Goal: Task Accomplishment & Management: Manage account settings

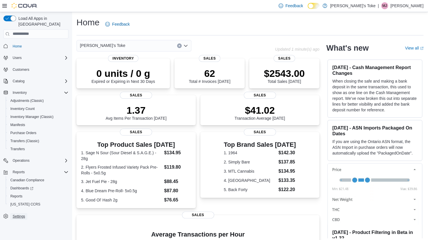
click at [21, 214] on span "Settings" at bounding box center [19, 216] width 12 height 5
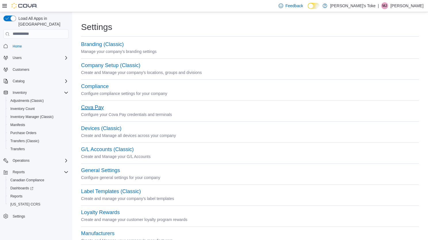
click at [93, 108] on button "Cova Pay" at bounding box center [92, 107] width 23 height 6
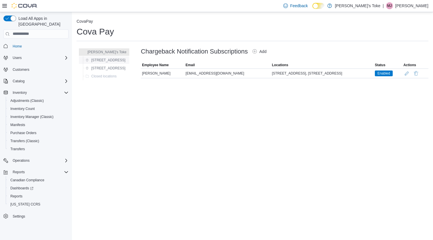
click at [106, 59] on span "1160 Queen St. West" at bounding box center [108, 60] width 34 height 5
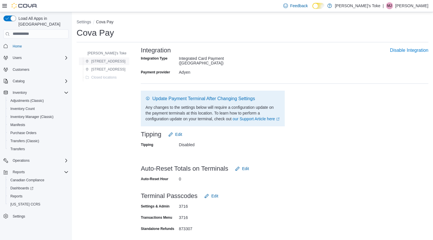
click at [99, 60] on span "1160 Queen St. West" at bounding box center [108, 61] width 34 height 5
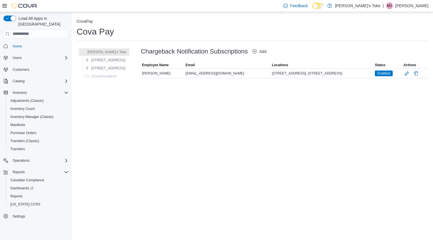
click at [256, 52] on icon "button" at bounding box center [254, 51] width 5 height 5
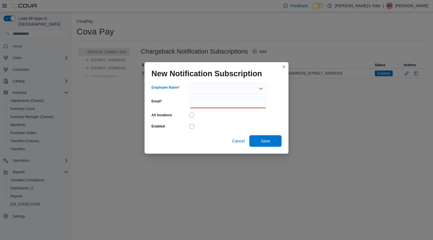
click at [261, 87] on icon "Open list of options" at bounding box center [260, 88] width 5 height 5
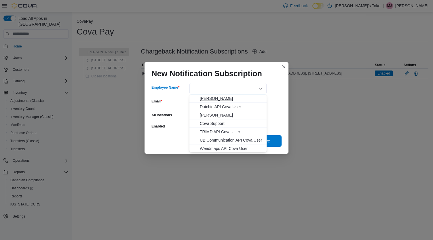
scroll to position [1, 0]
click at [238, 87] on div "Combo box. Selected. Combo box input. Type some text or, to display a list of c…" at bounding box center [227, 89] width 77 height 12
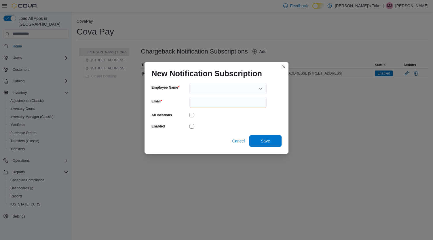
click at [274, 87] on form "Employee Name Email All locations Enabled Cancel Save" at bounding box center [216, 115] width 130 height 64
click at [226, 90] on div at bounding box center [227, 89] width 77 height 12
click at [259, 89] on icon "Close list of options" at bounding box center [260, 88] width 5 height 5
click at [260, 88] on icon "Open list of options" at bounding box center [260, 89] width 3 height 2
click at [254, 88] on div "**********" at bounding box center [227, 89] width 77 height 12
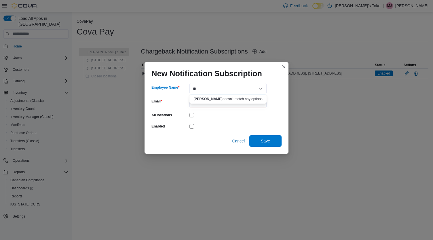
type input "*"
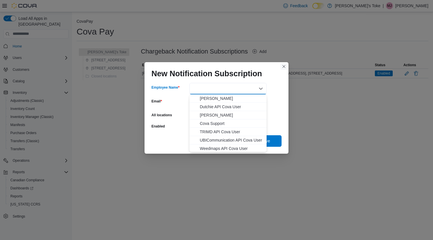
click at [285, 66] on button "Closes this modal window" at bounding box center [283, 66] width 7 height 7
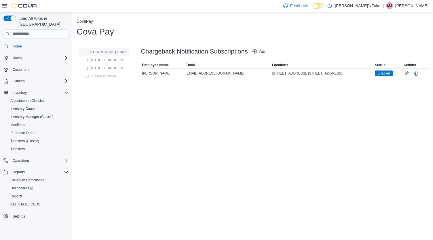
click at [113, 53] on div "[PERSON_NAME]'s Toke" at bounding box center [103, 52] width 49 height 7
click at [96, 50] on span "[PERSON_NAME]'s Toke" at bounding box center [106, 52] width 39 height 5
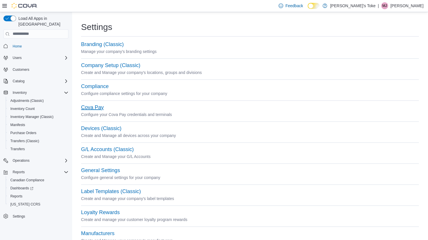
click at [88, 107] on button "Cova Pay" at bounding box center [92, 107] width 23 height 6
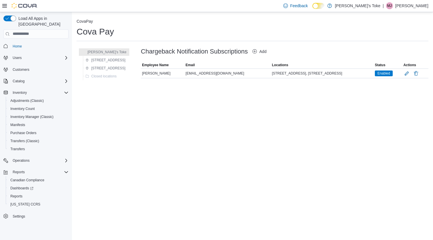
click at [257, 51] on icon "button" at bounding box center [254, 51] width 4 height 4
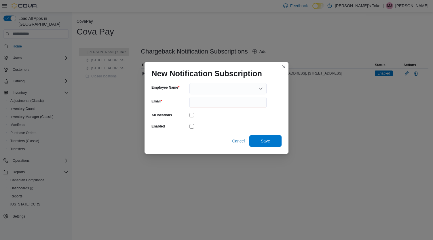
click at [246, 87] on div at bounding box center [227, 89] width 77 height 12
click at [274, 68] on div "New Notification Subscription" at bounding box center [216, 71] width 144 height 18
click at [247, 103] on input "Email" at bounding box center [227, 103] width 77 height 12
type input "**********"
click at [261, 87] on icon "Open list of options" at bounding box center [260, 88] width 5 height 5
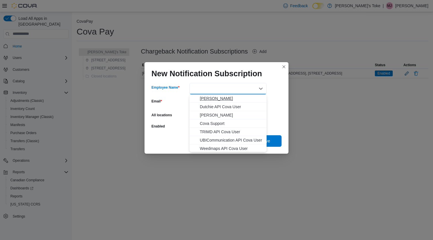
click at [217, 99] on span "Amir Jalilvand" at bounding box center [231, 99] width 63 height 6
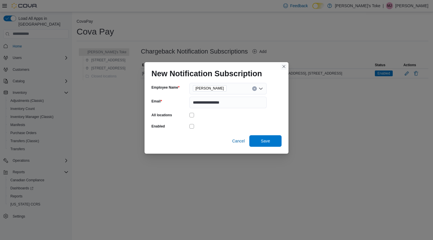
click at [285, 66] on button "Closes this modal window" at bounding box center [283, 66] width 7 height 7
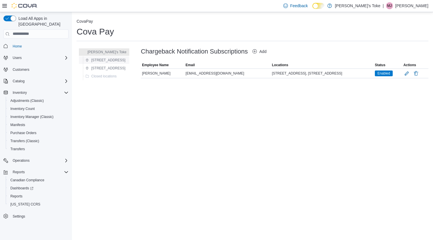
click at [109, 59] on span "1160 Queen St. West" at bounding box center [108, 60] width 34 height 5
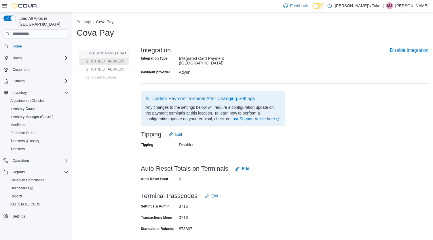
click at [99, 52] on span "[PERSON_NAME]'s Toke" at bounding box center [106, 53] width 39 height 5
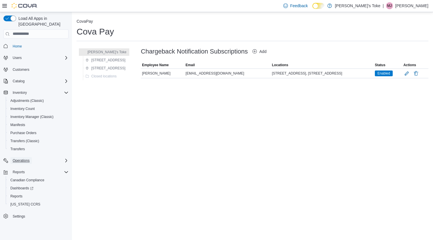
click at [17, 158] on span "Operations" at bounding box center [21, 160] width 17 height 5
click at [23, 174] on span "Chargeback Management" at bounding box center [30, 176] width 40 height 5
